Goal: Task Accomplishment & Management: Use online tool/utility

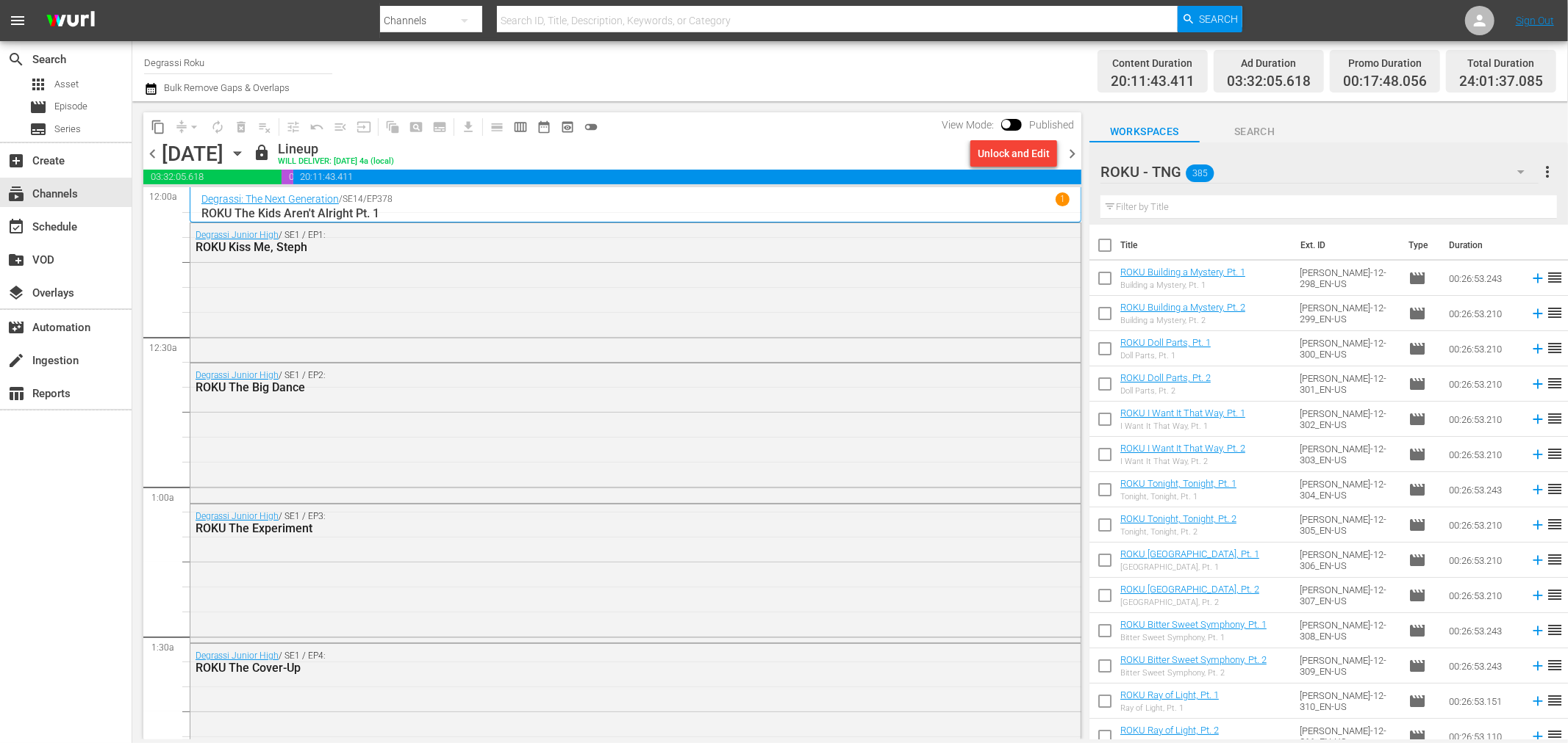
scroll to position [11332, 0]
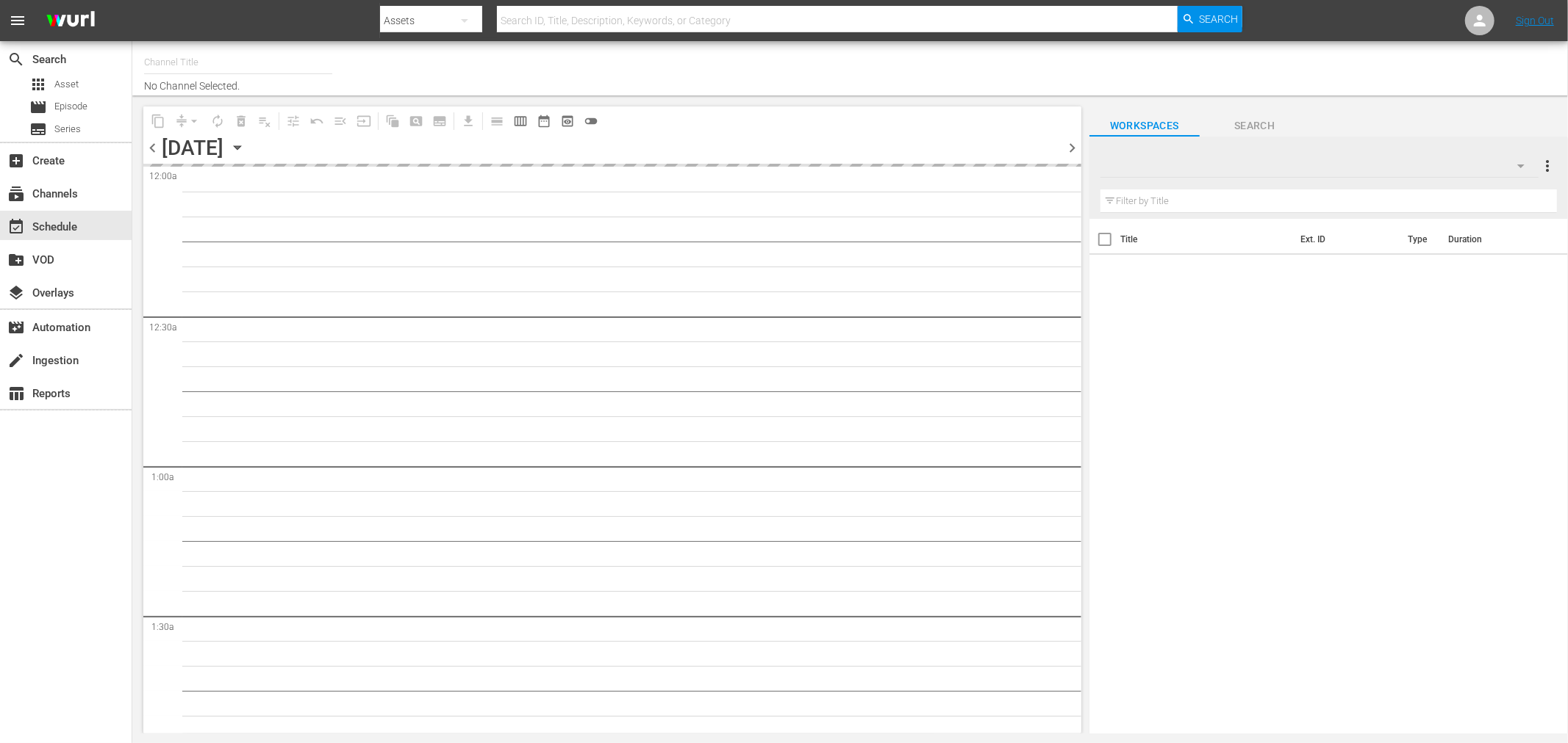
type input "Degrassi Roku (716)"
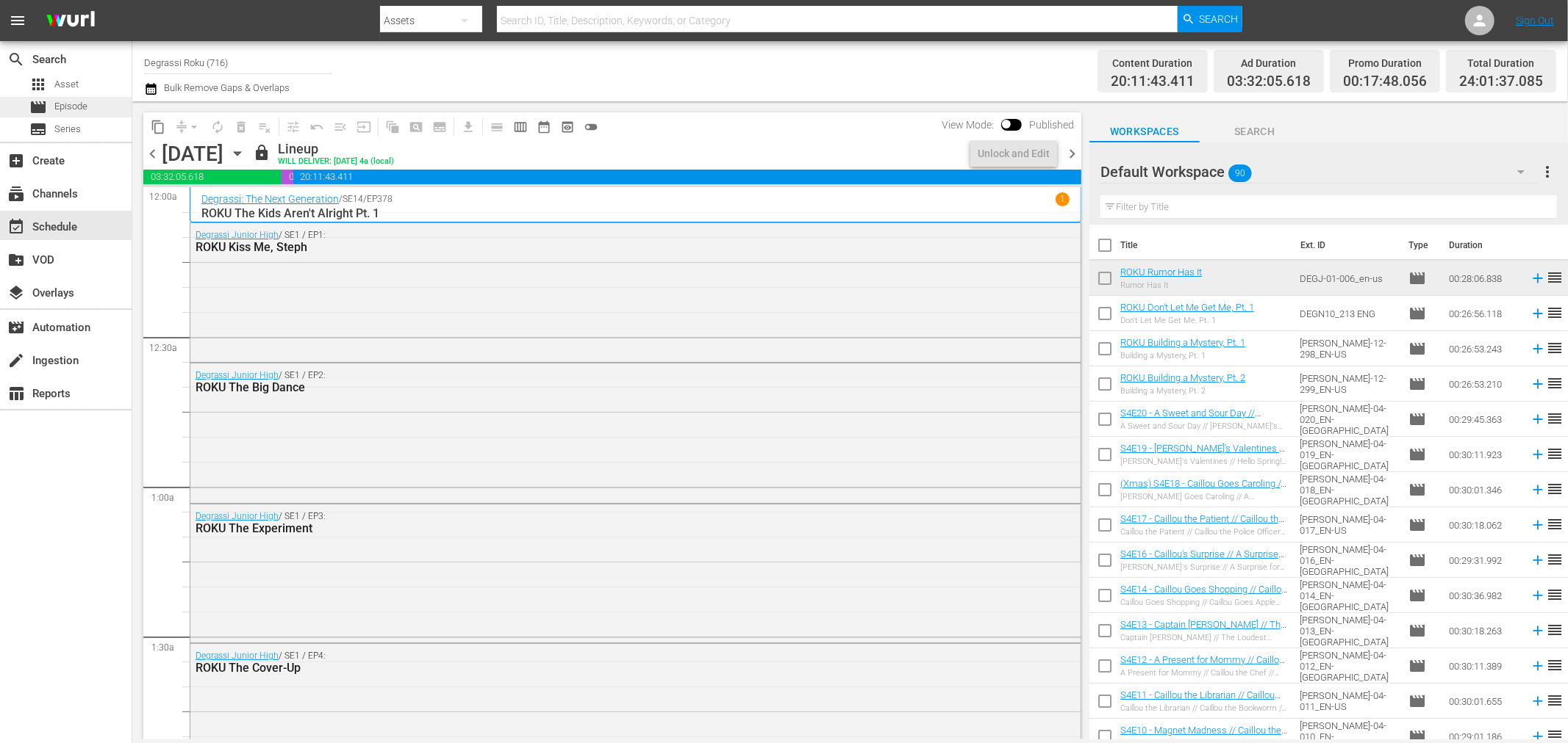
click at [66, 100] on span "Episode" at bounding box center [70, 106] width 33 height 14
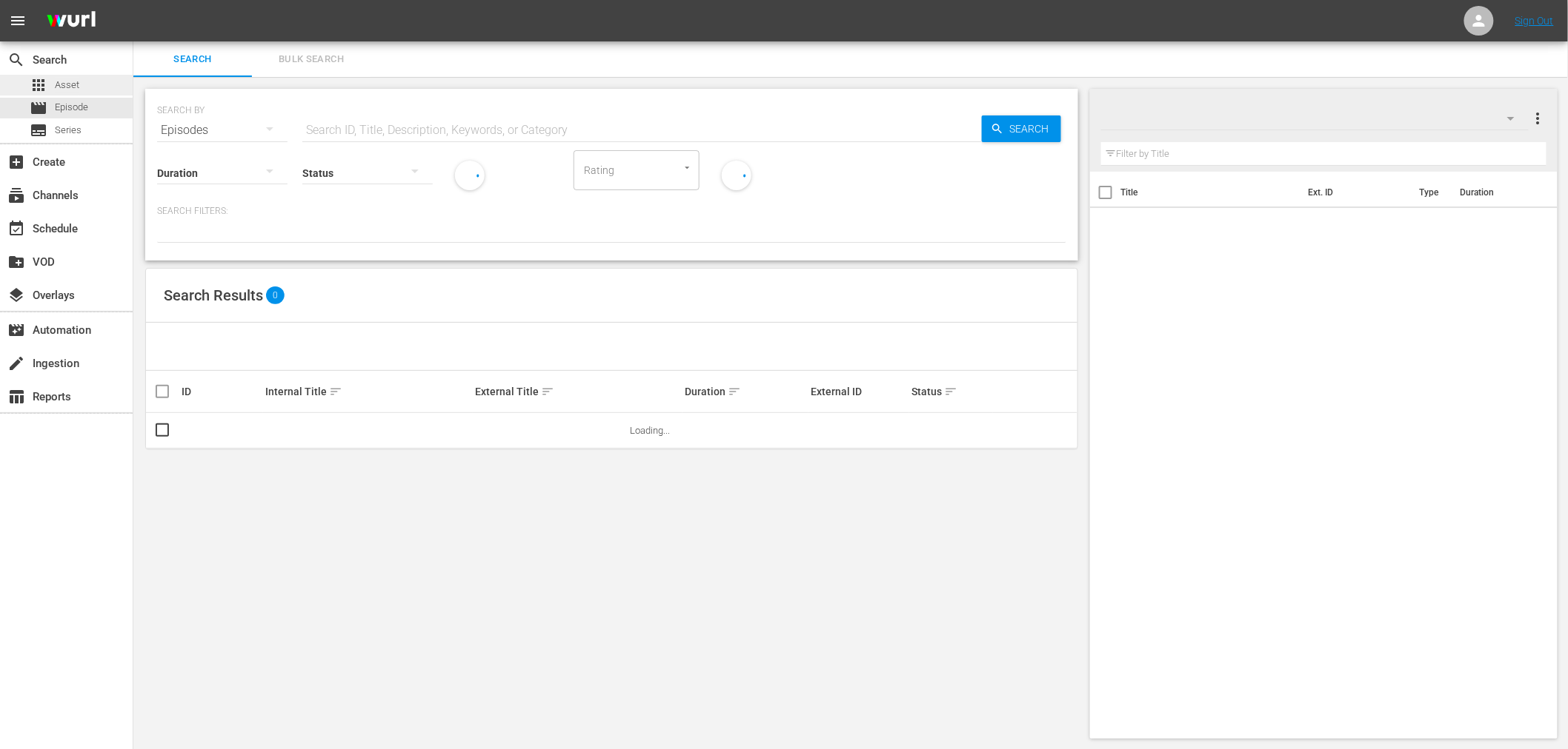
click at [71, 83] on span "Asset" at bounding box center [66, 85] width 24 height 14
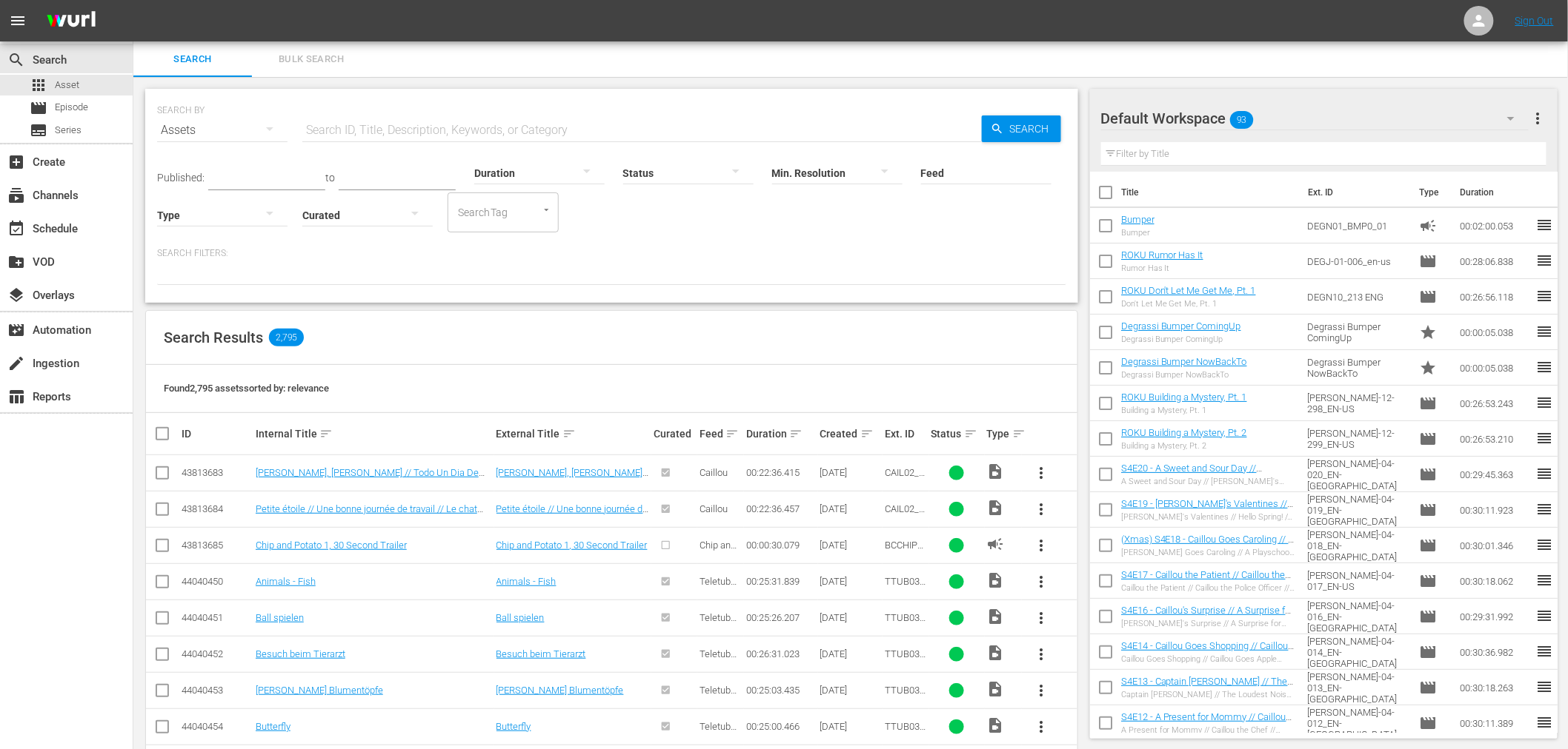
click at [189, 217] on div at bounding box center [222, 215] width 130 height 41
click at [667, 251] on div "Video Ad Live Promo Placeholder" at bounding box center [784, 374] width 1568 height 749
click at [965, 166] on input "Feed" at bounding box center [986, 173] width 130 height 53
click at [1058, 254] on div "Degrassi Junior High (432271)" at bounding box center [1015, 250] width 166 height 36
type input "Degrassi Junior High (432271)"
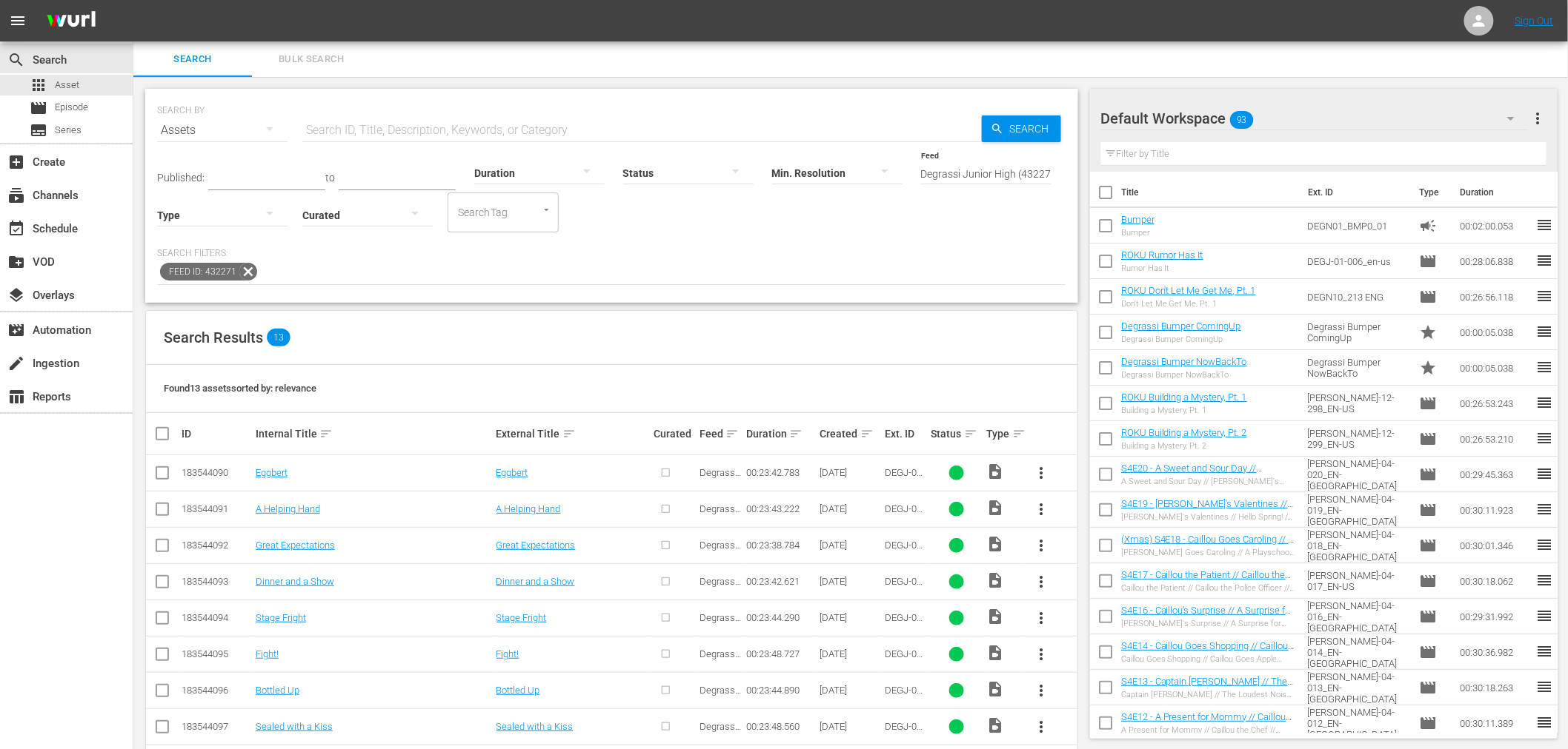
click at [1041, 461] on button "more_vert" at bounding box center [1042, 473] width 36 height 36
click at [1091, 595] on div "Episode" at bounding box center [1121, 586] width 101 height 36
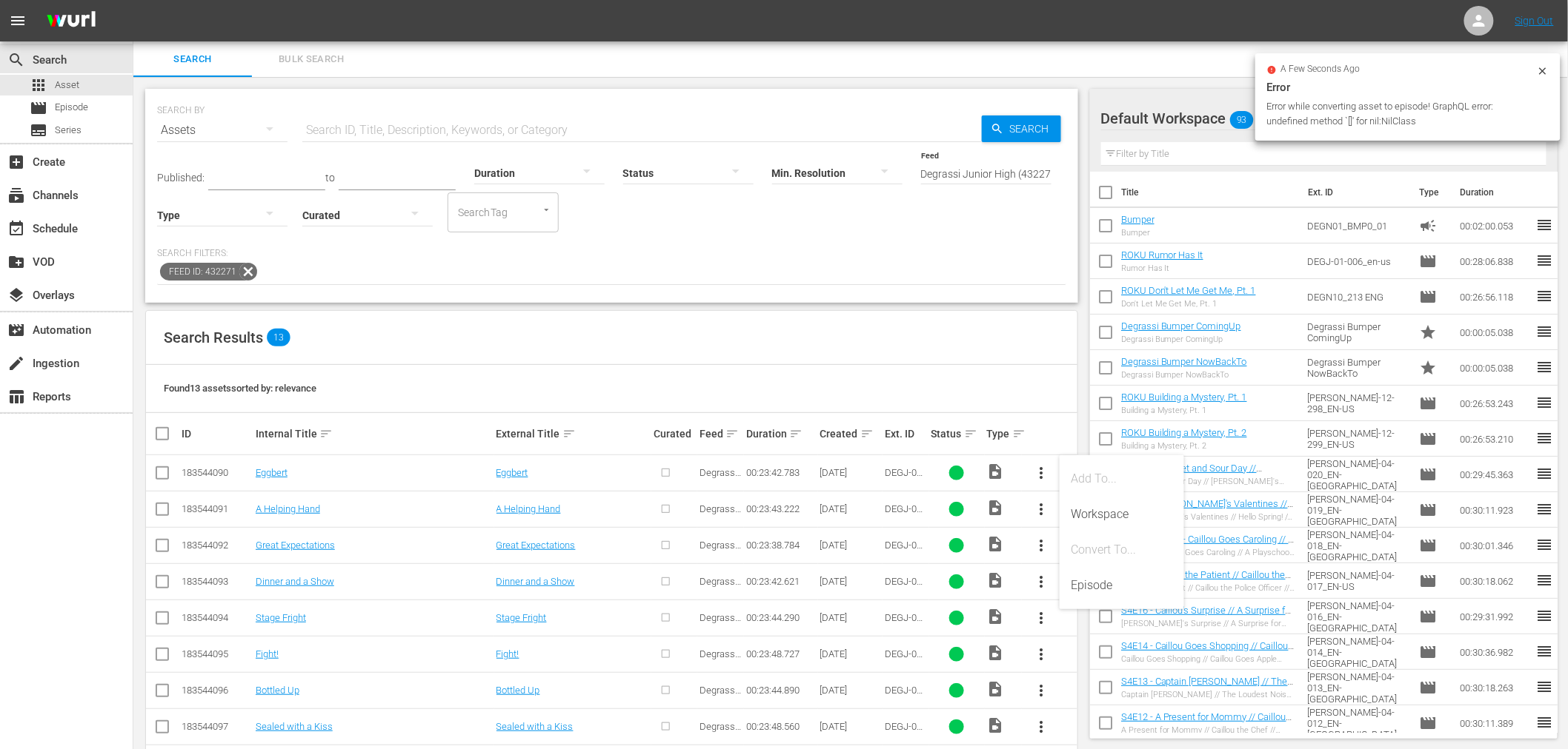
click at [1548, 69] on icon at bounding box center [1542, 71] width 12 height 12
click at [781, 381] on div "Found 13 assets sorted by: relevance" at bounding box center [611, 390] width 932 height 48
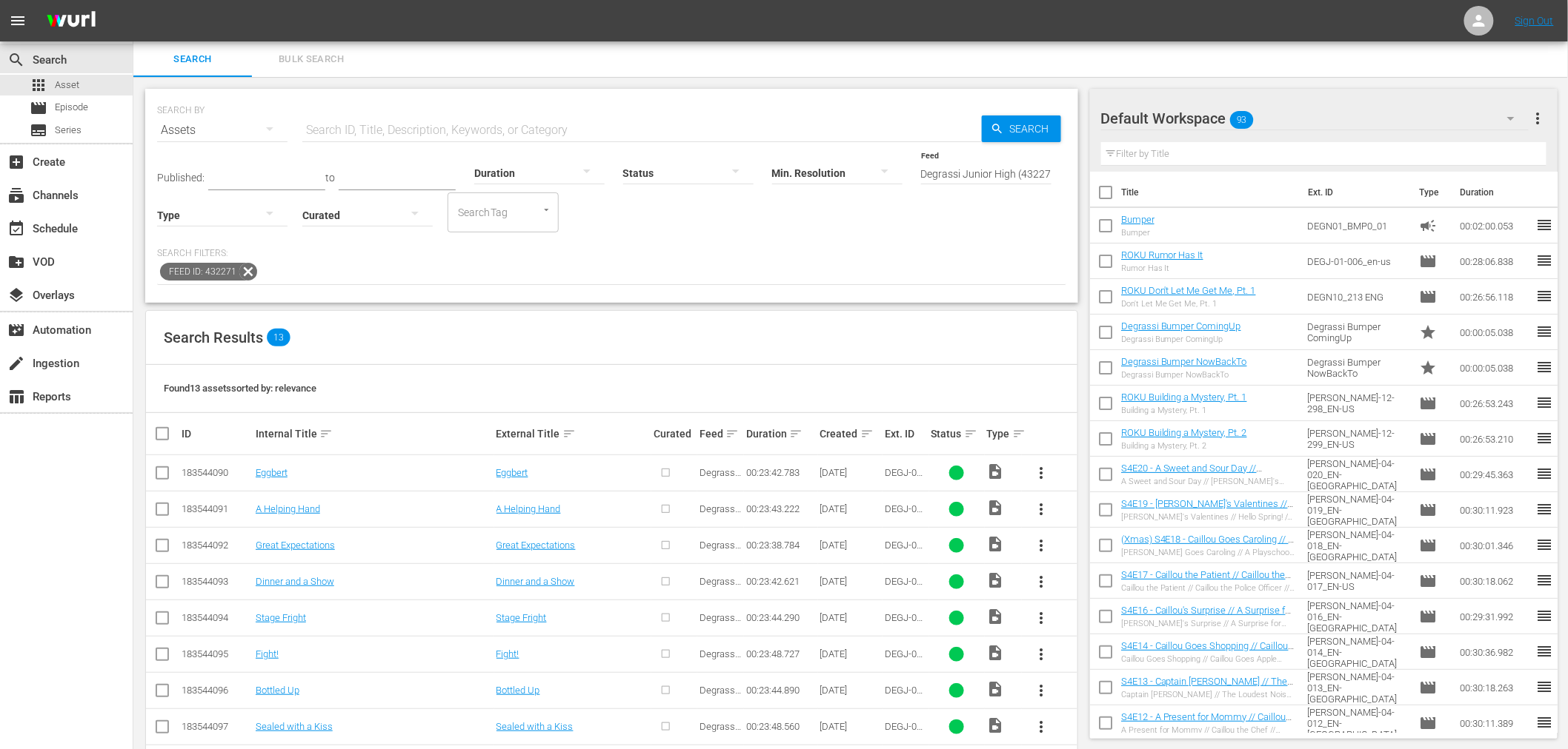
click at [912, 307] on div "SEARCH BY Search By Assets Search ID, Title, Description, Keywords, or Category…" at bounding box center [611, 515] width 957 height 877
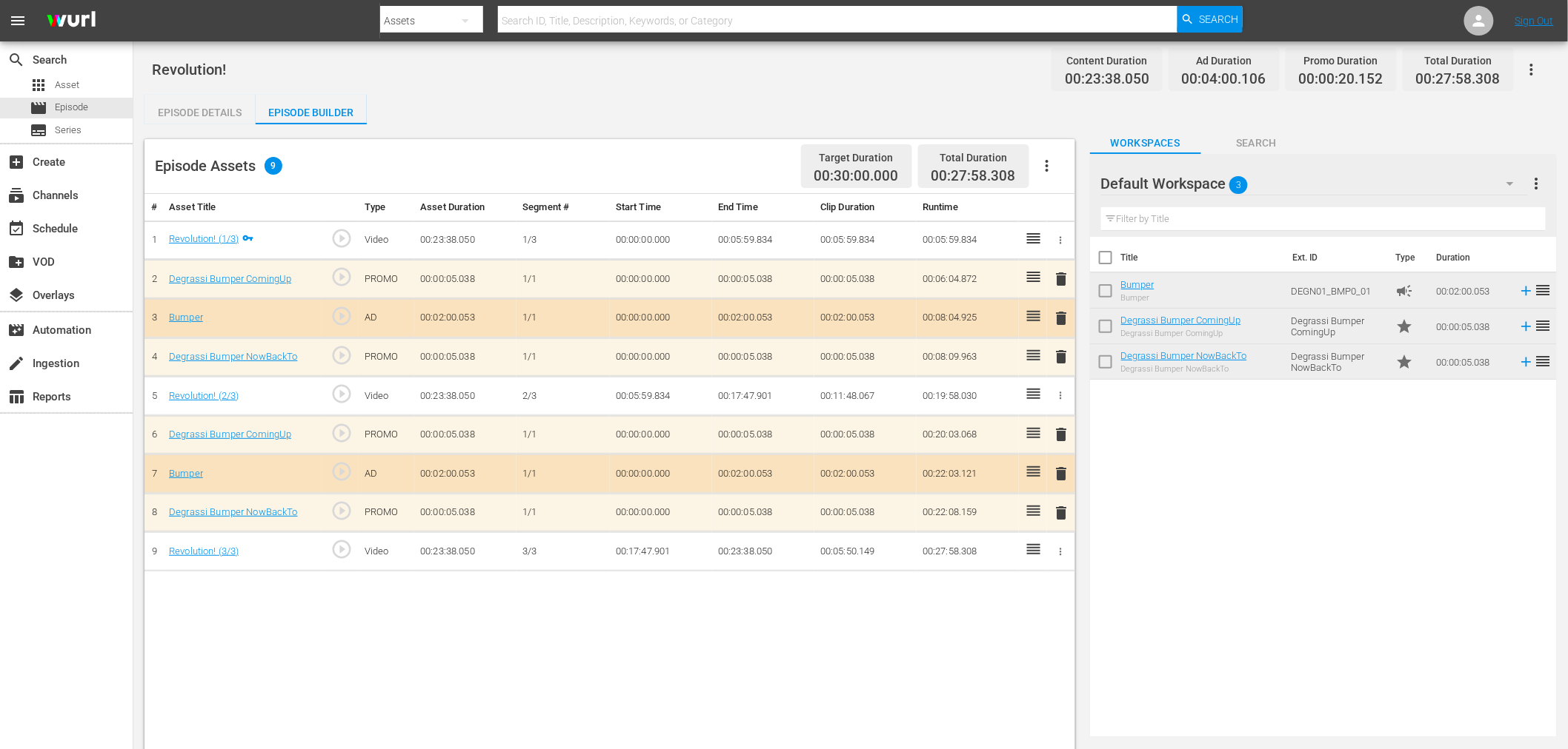
click at [1290, 482] on div "Title Ext. ID Type Duration Bumper Bumper DEGN01_BMP0_01 campaign 00:02:00.053 …" at bounding box center [1323, 484] width 466 height 495
click at [1201, 660] on div "Title Ext. ID Type Duration Bumper Bumper DEGN01_BMP0_01 campaign 00:02:00.053 …" at bounding box center [1323, 484] width 466 height 495
